Goal: Information Seeking & Learning: Learn about a topic

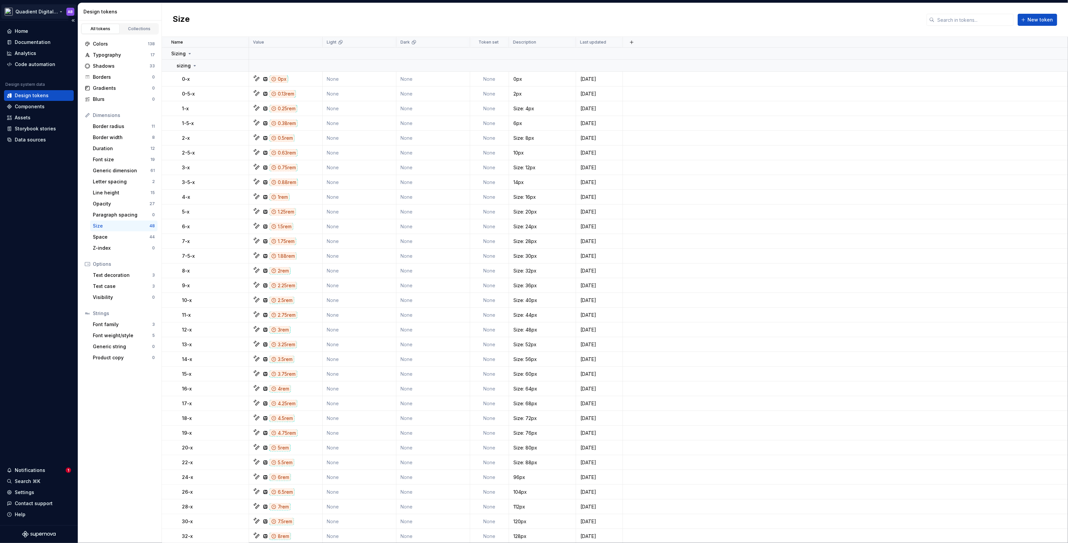
click at [57, 11] on html "Quadient Digital Design System AB Home Documentation Analytics Code automation …" at bounding box center [534, 271] width 1068 height 543
click at [126, 67] on html "Quadient Digital Design System AB Home Documentation Analytics Code automation …" at bounding box center [534, 271] width 1068 height 543
click at [123, 42] on div "Colors" at bounding box center [120, 44] width 55 height 7
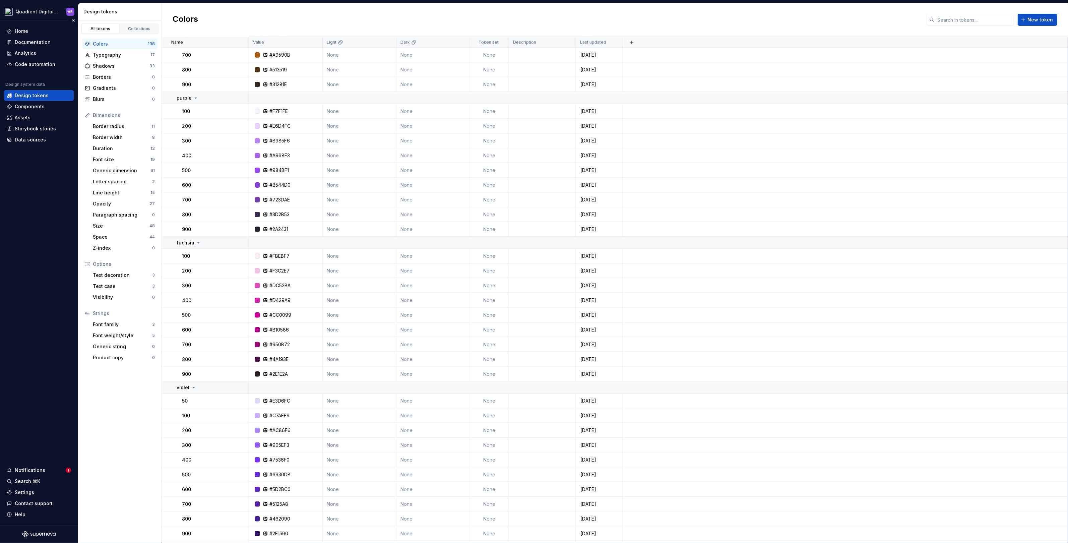
scroll to position [1405, 0]
click at [32, 141] on div "Data sources" at bounding box center [30, 139] width 31 height 7
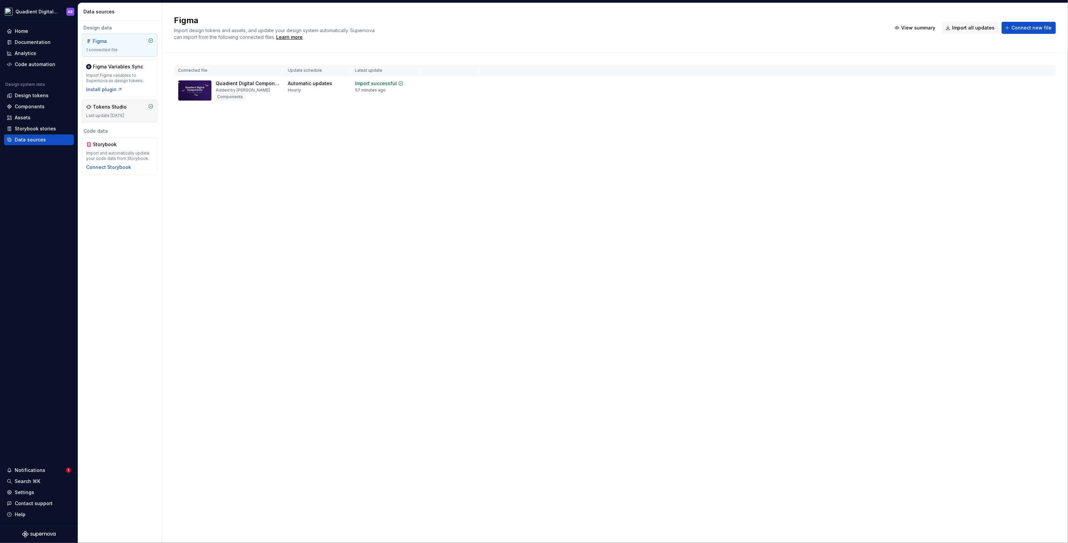
click at [111, 117] on div "Last update [DATE]" at bounding box center [119, 115] width 67 height 5
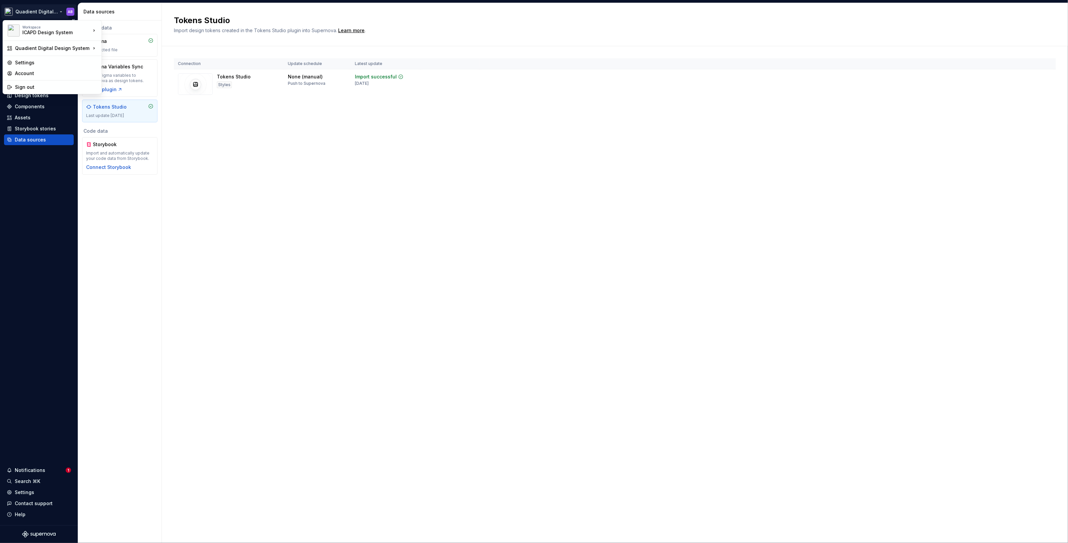
click at [45, 11] on html "Quadient Digital Design System AB Home Documentation Analytics Code automation …" at bounding box center [534, 271] width 1068 height 543
click at [209, 128] on html "Quadient Digital Design System AB Home Documentation Analytics Code automation …" at bounding box center [534, 271] width 1068 height 543
click at [57, 9] on html "Quadient Digital Design System AB Home Documentation Analytics Code automation …" at bounding box center [534, 271] width 1068 height 543
click at [120, 52] on div "ICAPD Design System" at bounding box center [149, 49] width 74 height 7
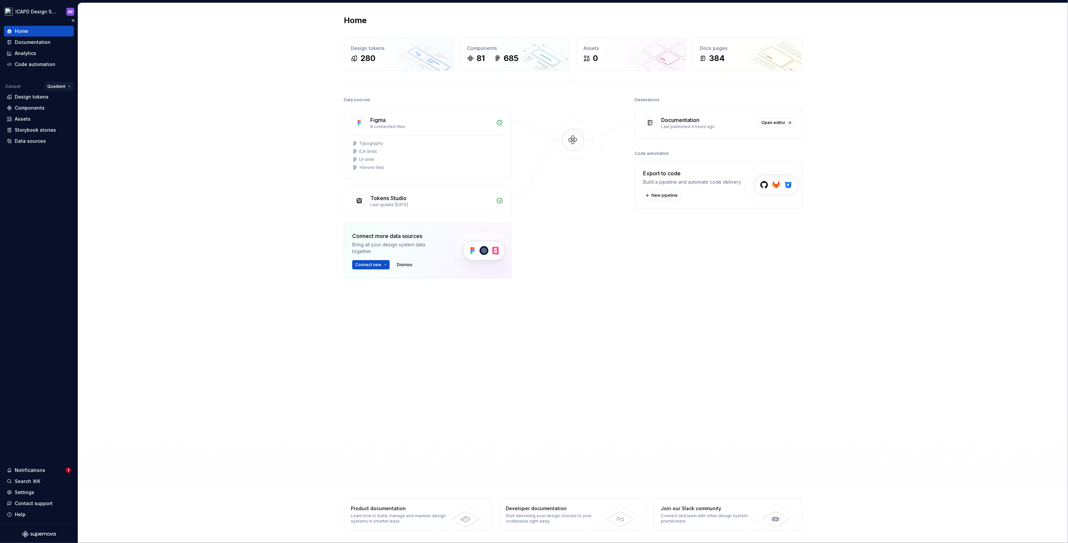
click at [65, 86] on html "ICAPD Design System AB Home Documentation Analytics Code automation Dataset Qua…" at bounding box center [534, 271] width 1068 height 543
click at [71, 99] on div "Quadient" at bounding box center [80, 99] width 44 height 7
click at [64, 84] on html "ICAPD Design System AB Home Documentation Analytics Code automation Dataset Qua…" at bounding box center [534, 271] width 1068 height 543
drag, startPoint x: 72, startPoint y: 111, endPoint x: 68, endPoint y: 100, distance: 11.3
click at [64, 86] on html "ICAPD Design System AB Home Documentation Analytics Code automation Dataset Qua…" at bounding box center [534, 271] width 1068 height 543
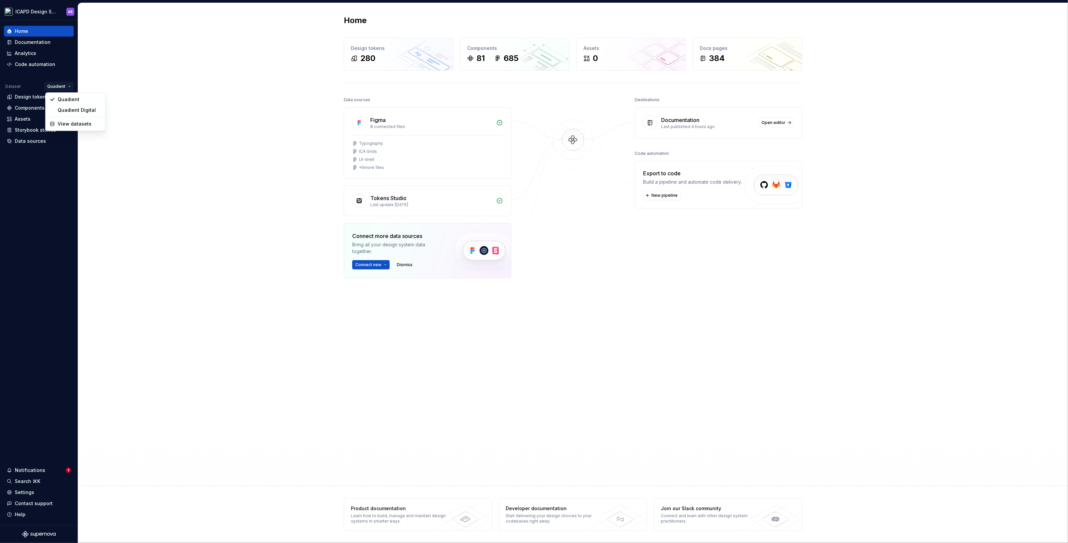
drag, startPoint x: 75, startPoint y: 110, endPoint x: 56, endPoint y: 80, distance: 35.2
click at [56, 80] on html "ICAPD Design System AB Home Documentation Analytics Code automation Dataset Qua…" at bounding box center [534, 271] width 1068 height 543
click at [71, 77] on html "ICAPD Design System AB Home Documentation Analytics Code automation Dataset Qua…" at bounding box center [534, 271] width 1068 height 543
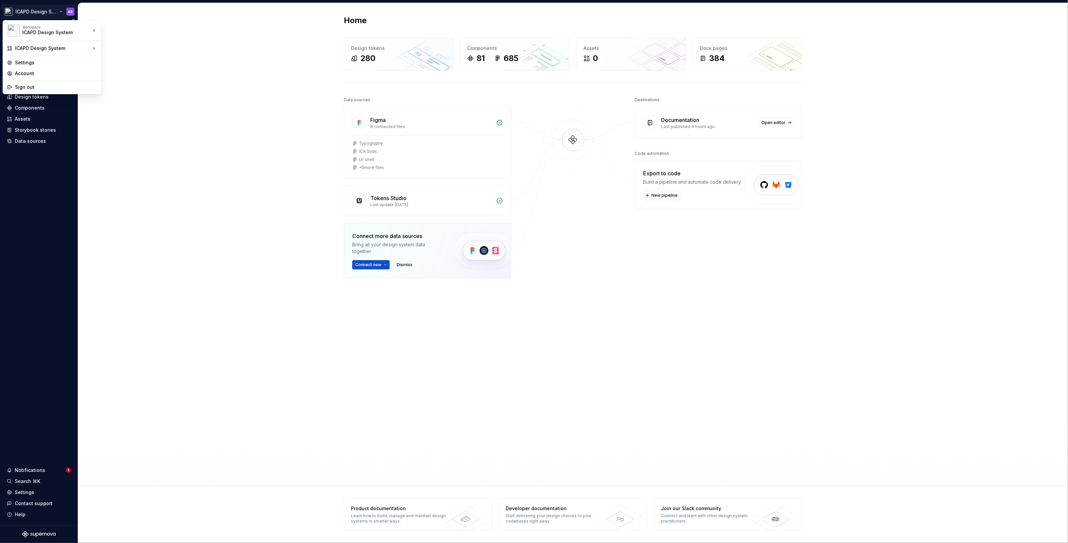
click at [54, 9] on html "ICAPD Design System AB Home Documentation Analytics Code automation Dataset Qua…" at bounding box center [534, 271] width 1068 height 543
click at [144, 113] on html "ICAPD Design System AB Home Documentation Analytics Code automation Dataset Qua…" at bounding box center [534, 271] width 1068 height 543
click at [68, 84] on html "ICAPD Design System AB Home Documentation Analytics Code automation Dataset Qua…" at bounding box center [534, 271] width 1068 height 543
click at [154, 109] on html "ICAPD Design System AB Home Documentation Analytics Code automation Dataset Qua…" at bounding box center [534, 271] width 1068 height 543
click at [58, 9] on html "ICAPD Design System AB Home Documentation Analytics Code automation Dataset Qua…" at bounding box center [534, 271] width 1068 height 543
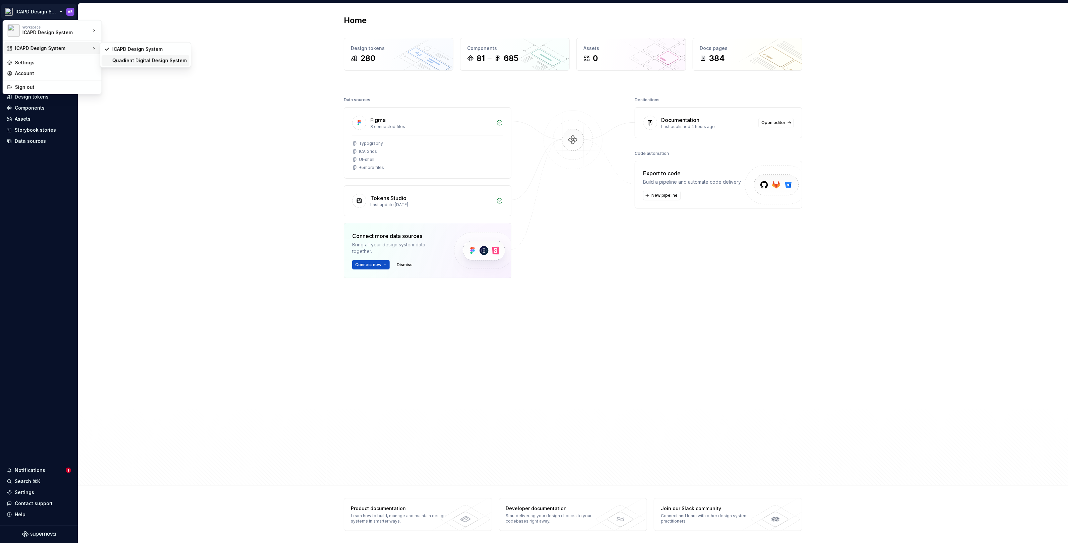
click at [160, 63] on div "Quadient Digital Design System" at bounding box center [149, 60] width 74 height 7
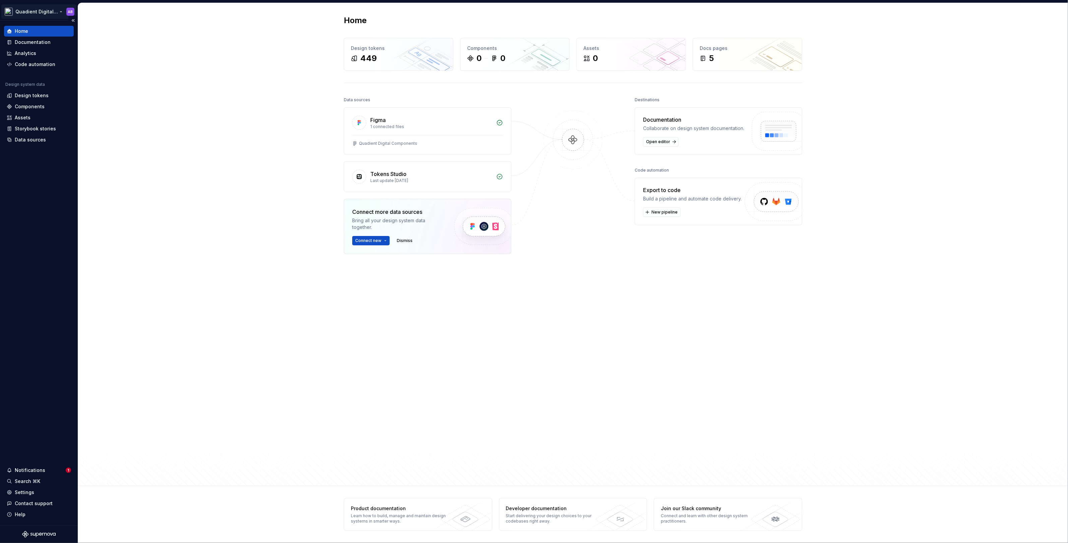
click at [54, 10] on html "Quadient Digital Design System AB Home Documentation Analytics Code automation …" at bounding box center [534, 271] width 1068 height 543
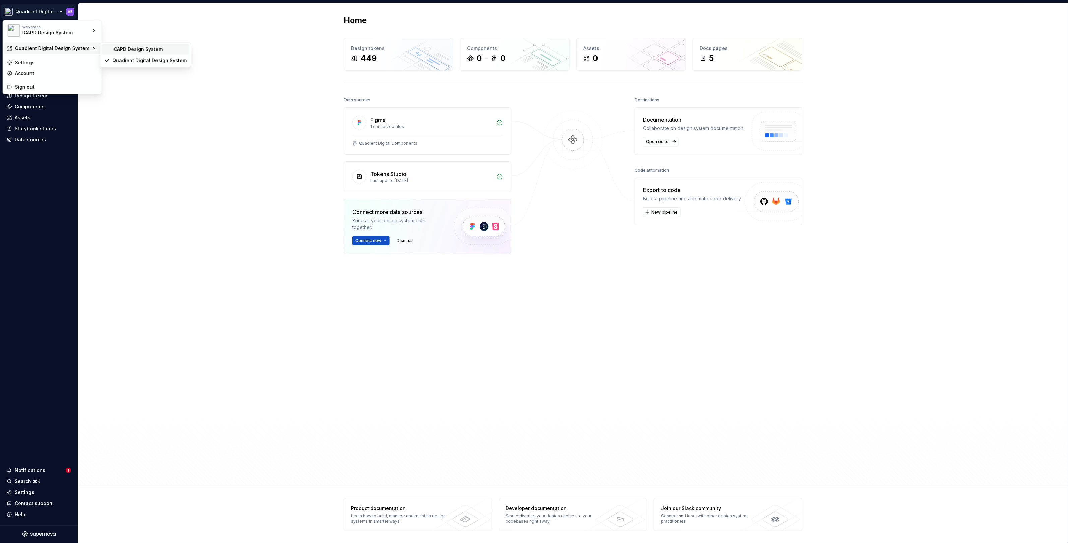
click at [114, 49] on div "ICAPD Design System" at bounding box center [149, 49] width 74 height 7
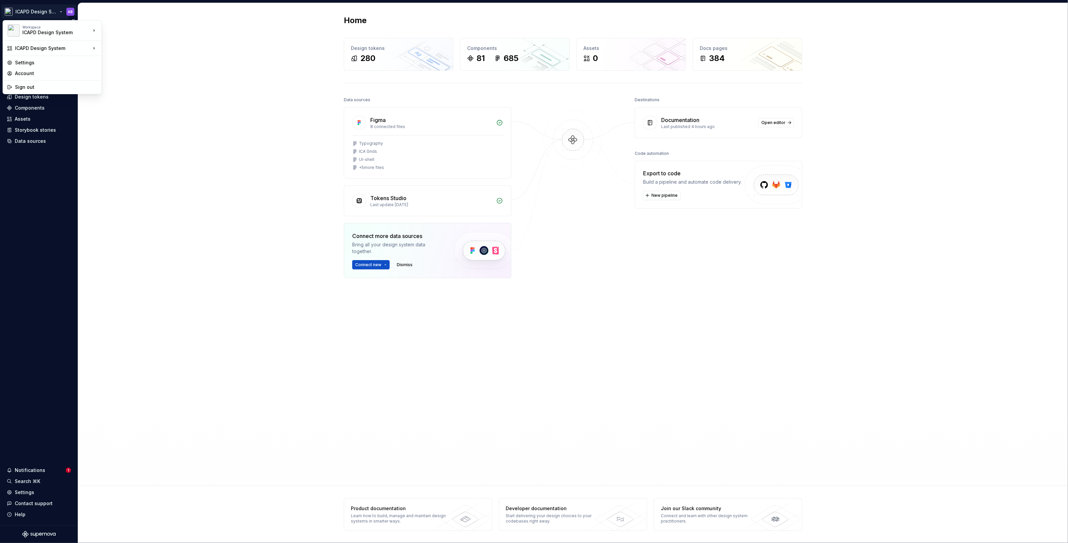
click at [58, 10] on html "ICAPD Design System AB Home Documentation Analytics Code automation Dataset Qua…" at bounding box center [534, 271] width 1068 height 543
click at [116, 56] on div "Quadient Digital Design System" at bounding box center [146, 60] width 88 height 11
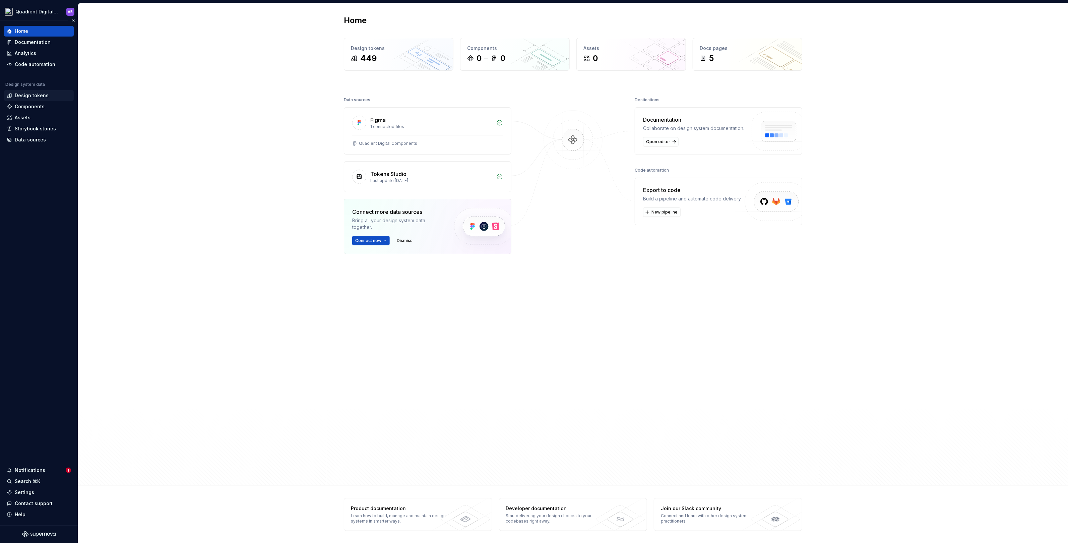
click at [37, 93] on div "Design tokens" at bounding box center [32, 95] width 34 height 7
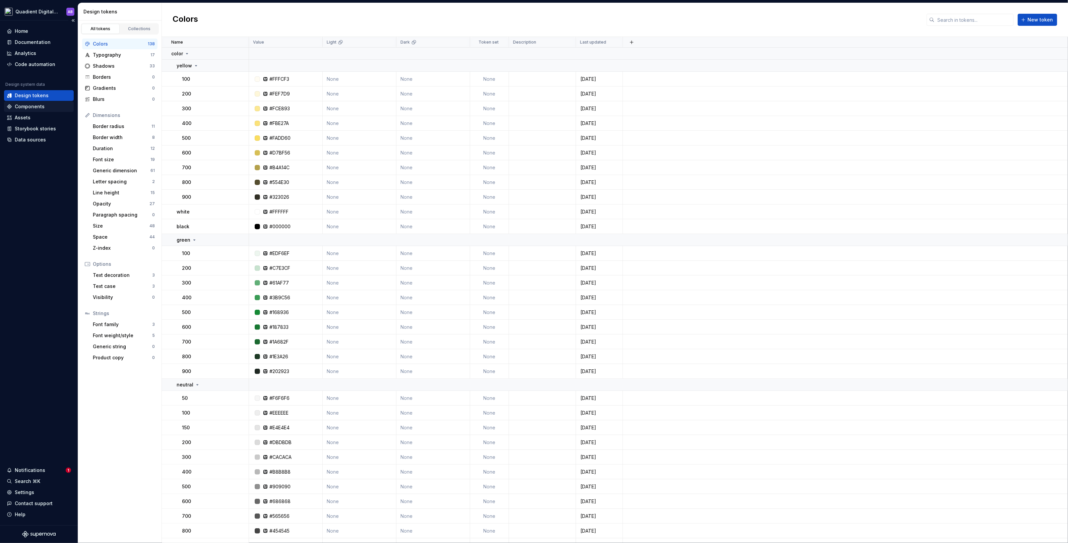
click at [41, 105] on div "Components" at bounding box center [30, 106] width 30 height 7
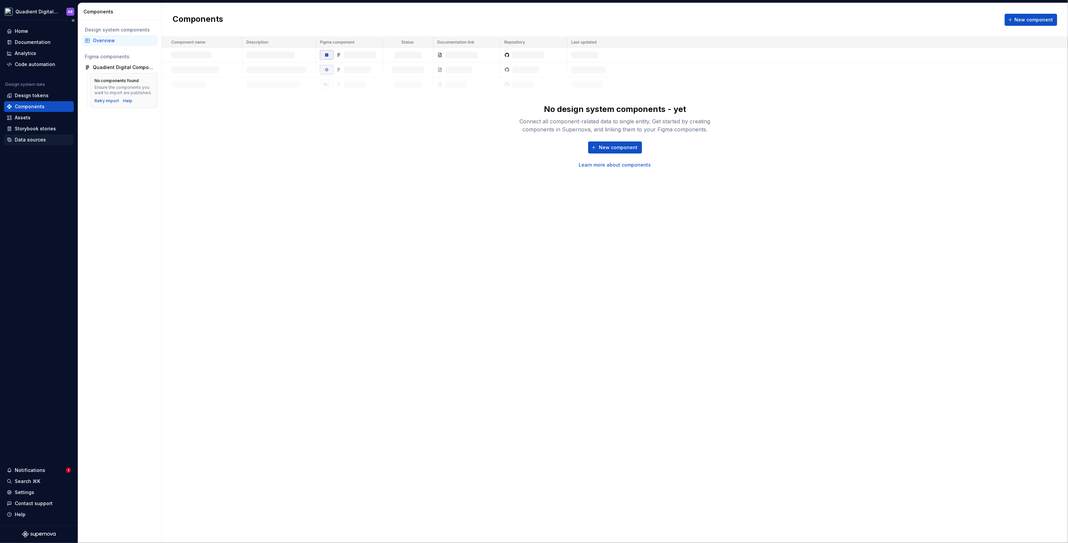
click at [37, 139] on div "Data sources" at bounding box center [30, 139] width 31 height 7
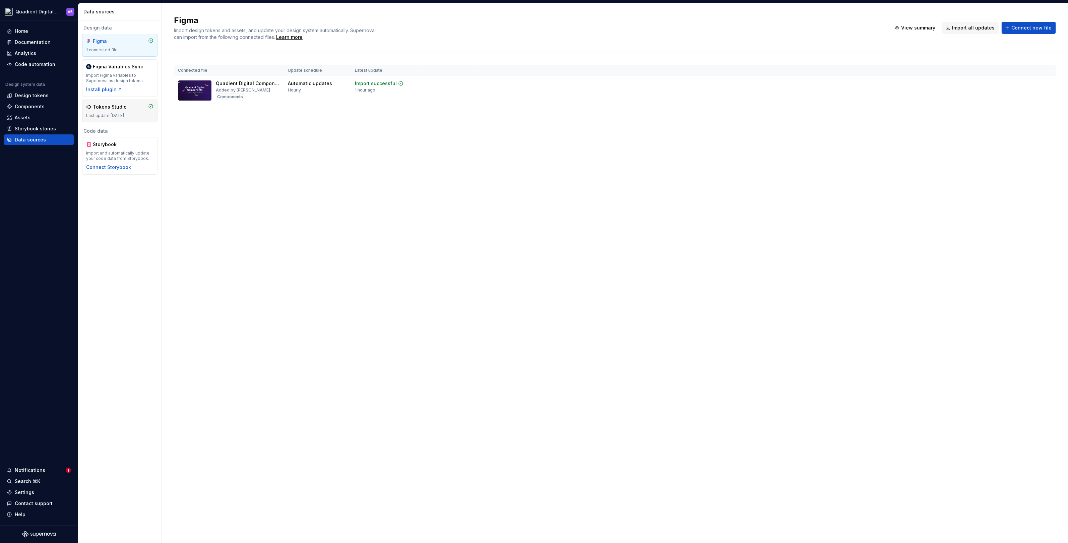
click at [124, 111] on div "Tokens Studio Last update [DATE]" at bounding box center [119, 111] width 67 height 15
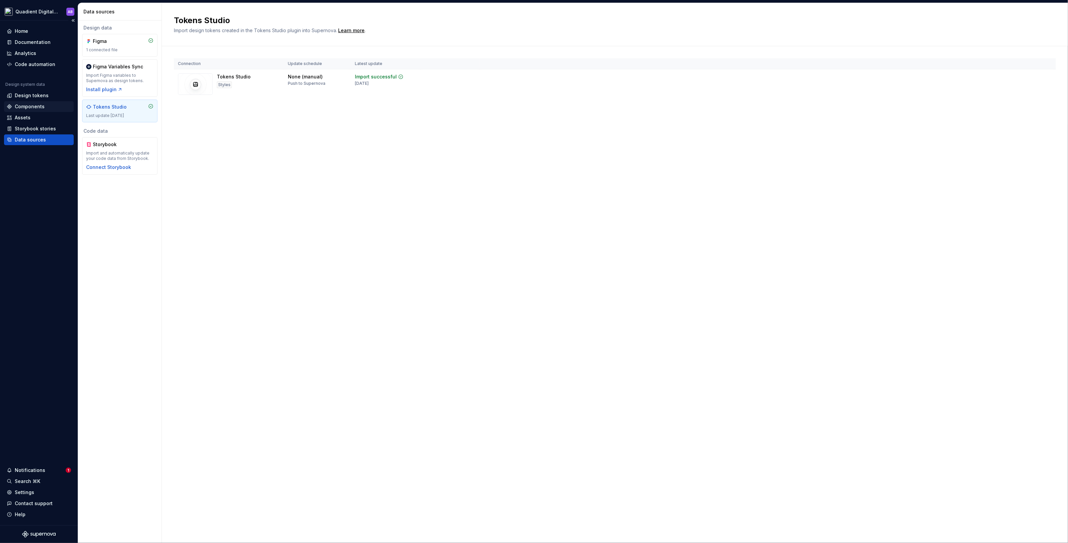
click at [40, 107] on div "Components" at bounding box center [30, 106] width 30 height 7
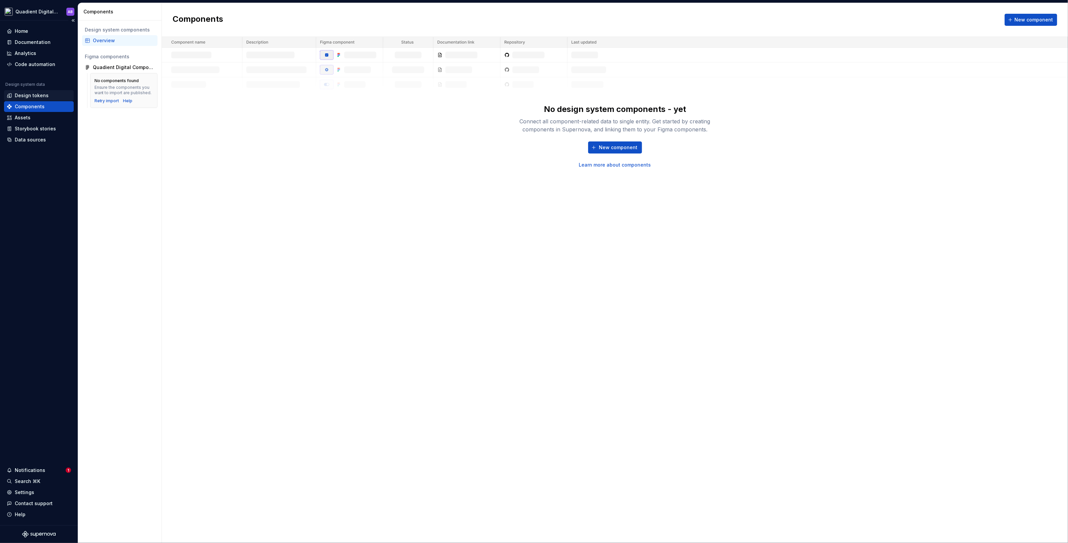
click at [40, 97] on div "Design tokens" at bounding box center [32, 95] width 34 height 7
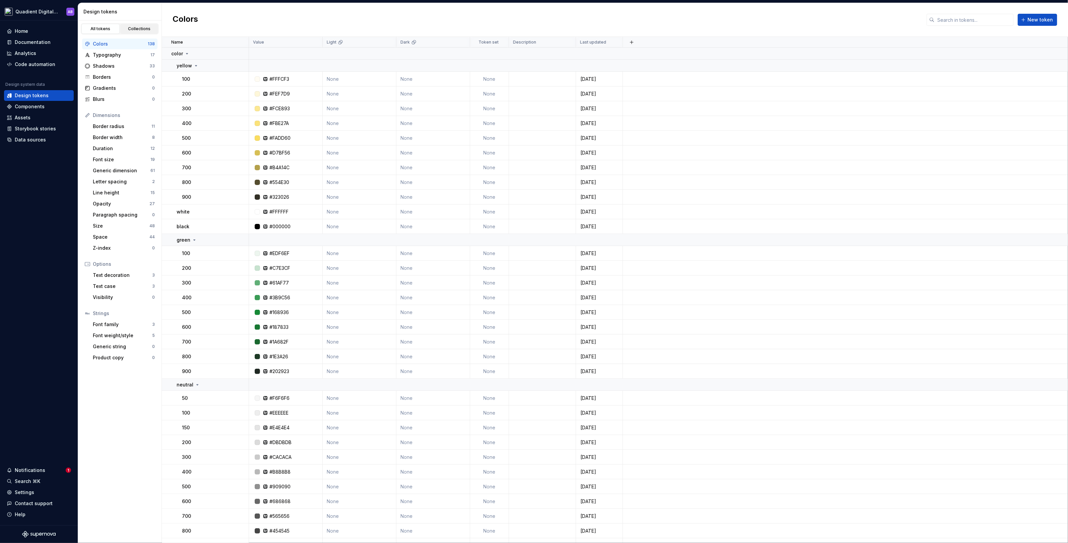
click at [143, 30] on div "Collections" at bounding box center [140, 28] width 34 height 5
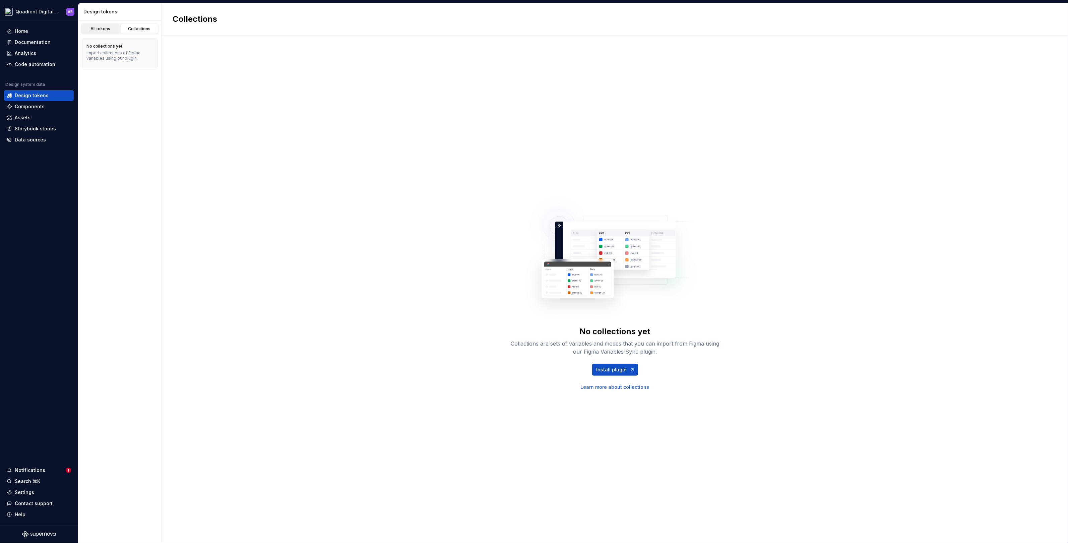
click at [101, 33] on link "All tokens" at bounding box center [100, 29] width 38 height 10
